Goal: Information Seeking & Learning: Check status

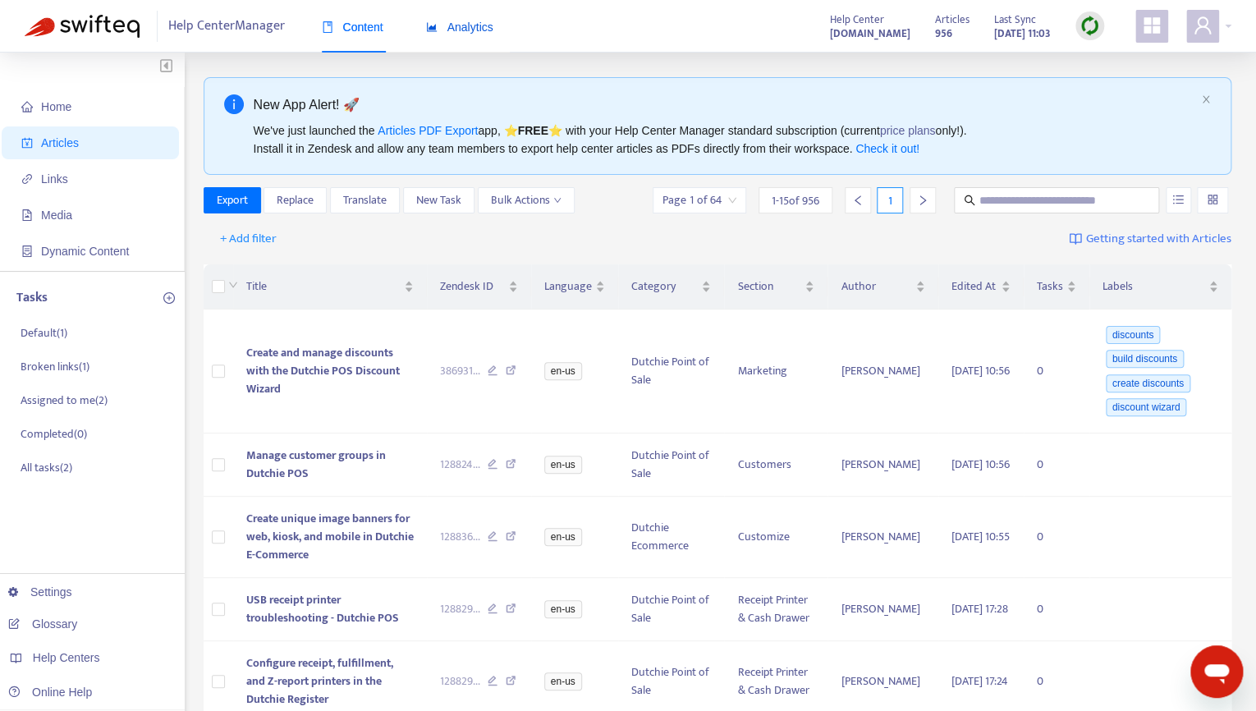
click at [466, 32] on span "Analytics" at bounding box center [459, 27] width 67 height 13
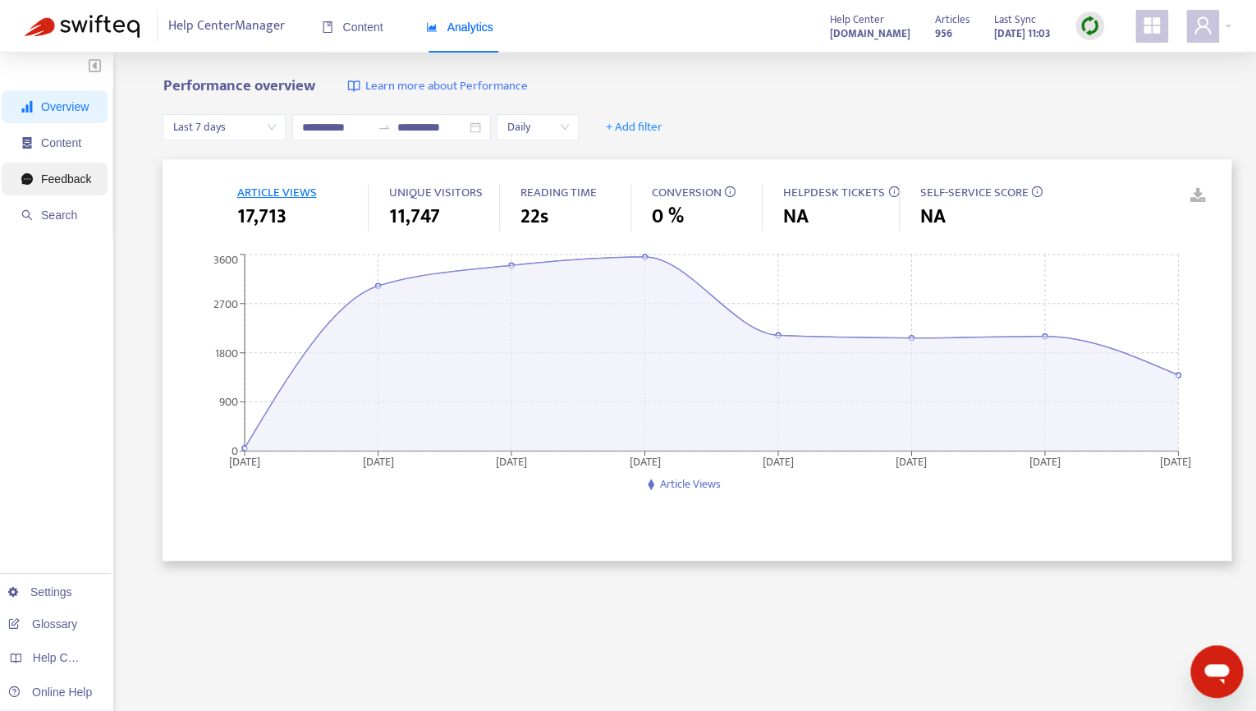
click at [62, 178] on span "Feedback" at bounding box center [66, 178] width 50 height 13
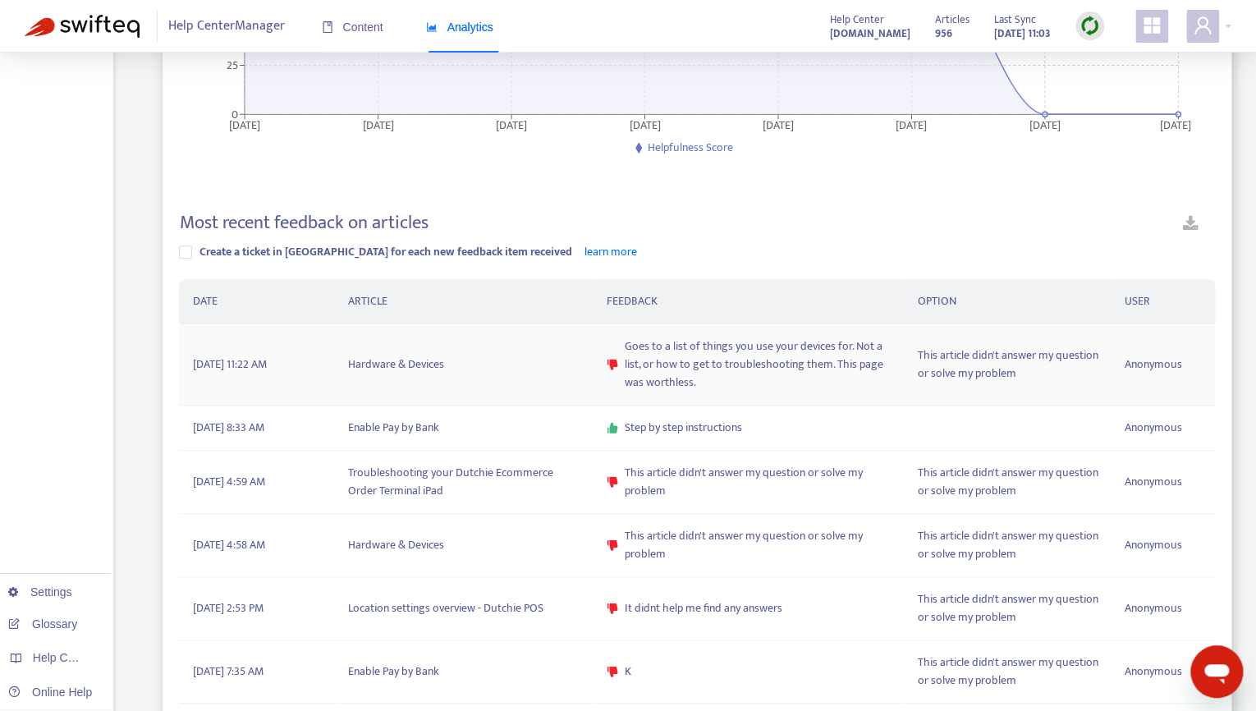
scroll to position [351, 0]
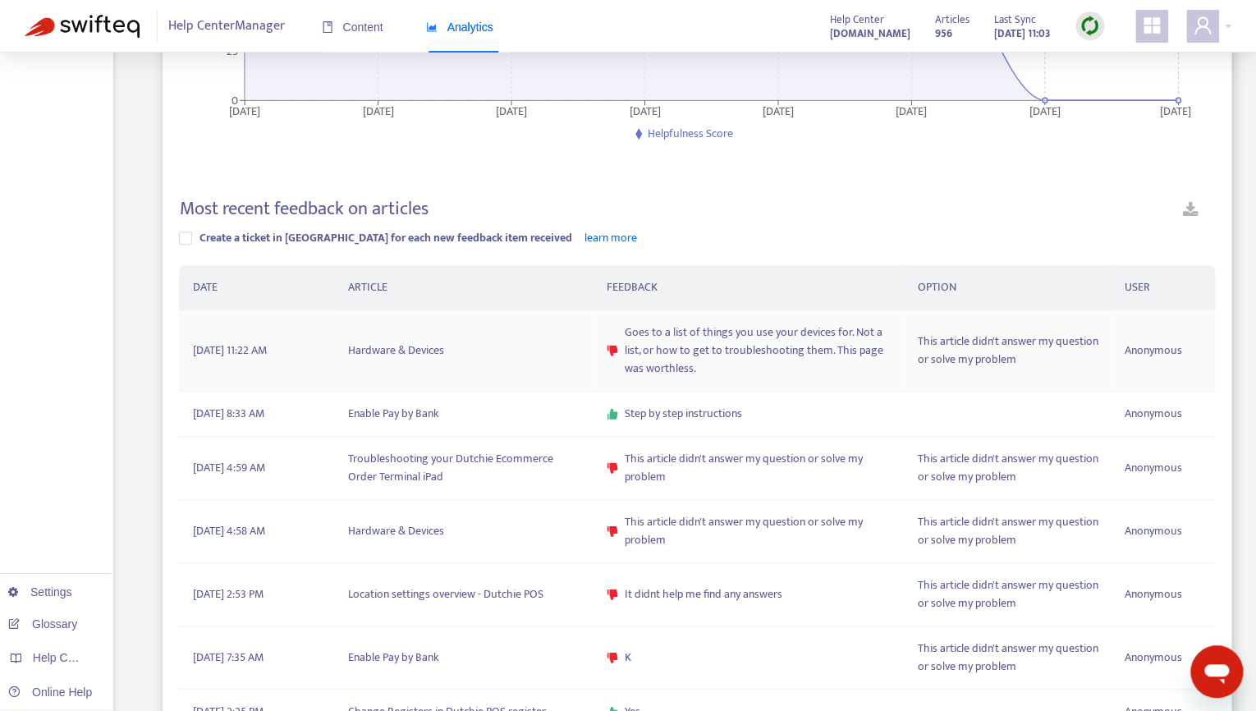
click at [427, 351] on td "Hardware & Devices" at bounding box center [464, 350] width 259 height 81
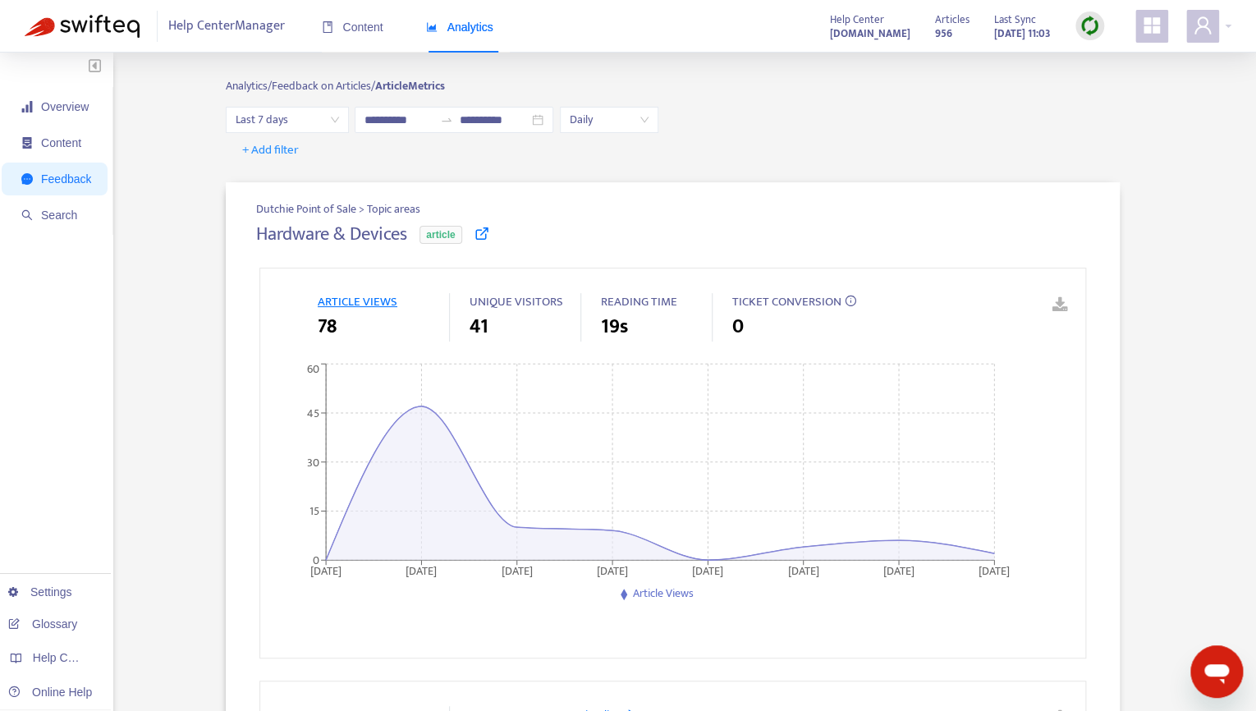
click at [483, 235] on icon at bounding box center [482, 233] width 15 height 15
